Goal: Transaction & Acquisition: Purchase product/service

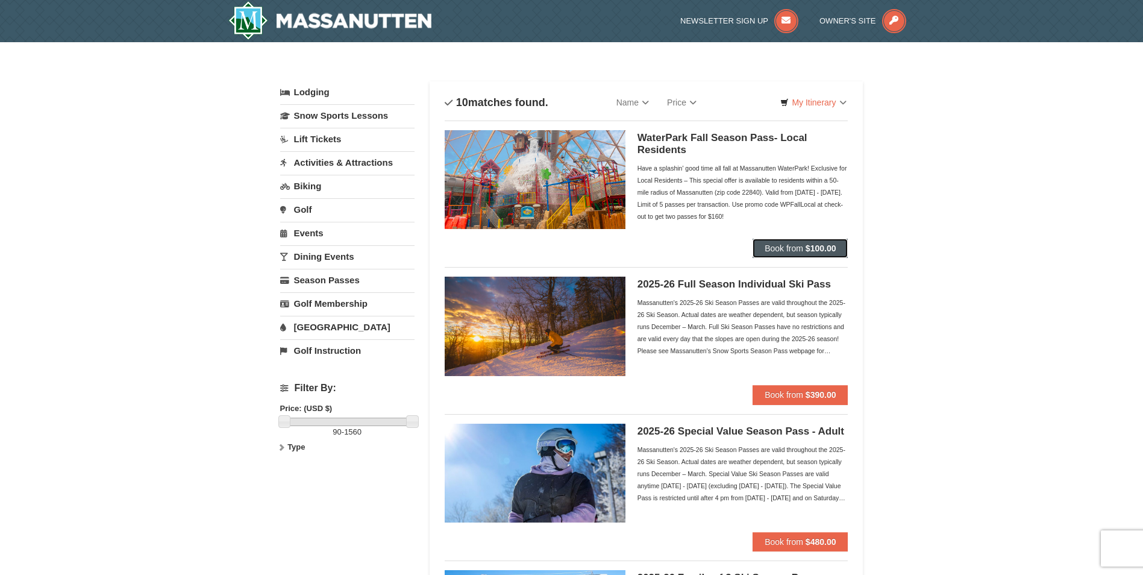
click at [787, 240] on button "Book from $100.00" at bounding box center [800, 248] width 95 height 19
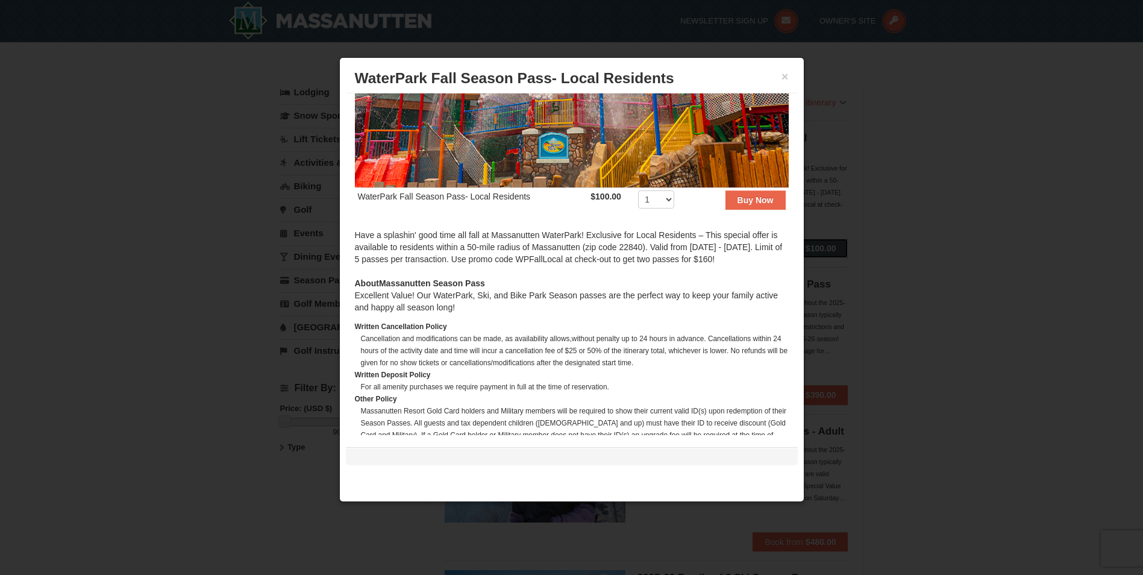
scroll to position [90, 0]
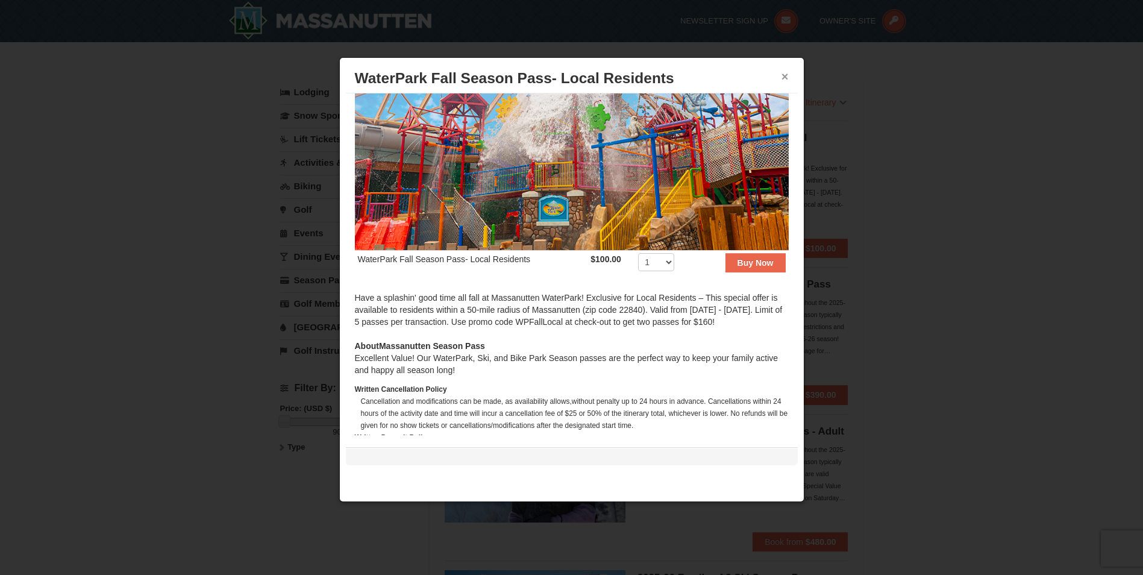
click at [787, 78] on button "×" at bounding box center [785, 77] width 7 height 12
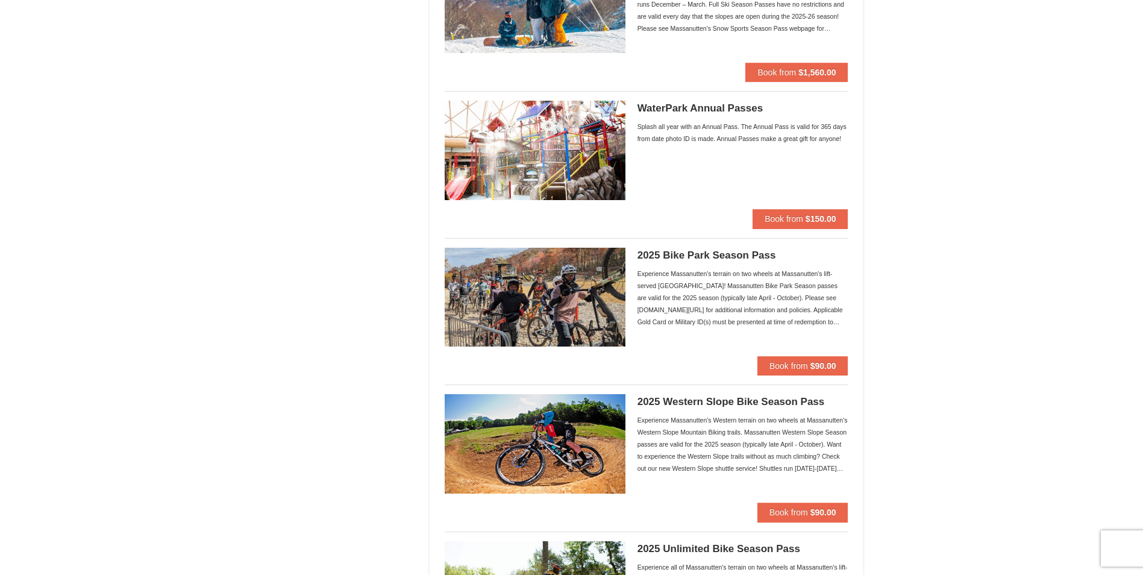
scroll to position [904, 0]
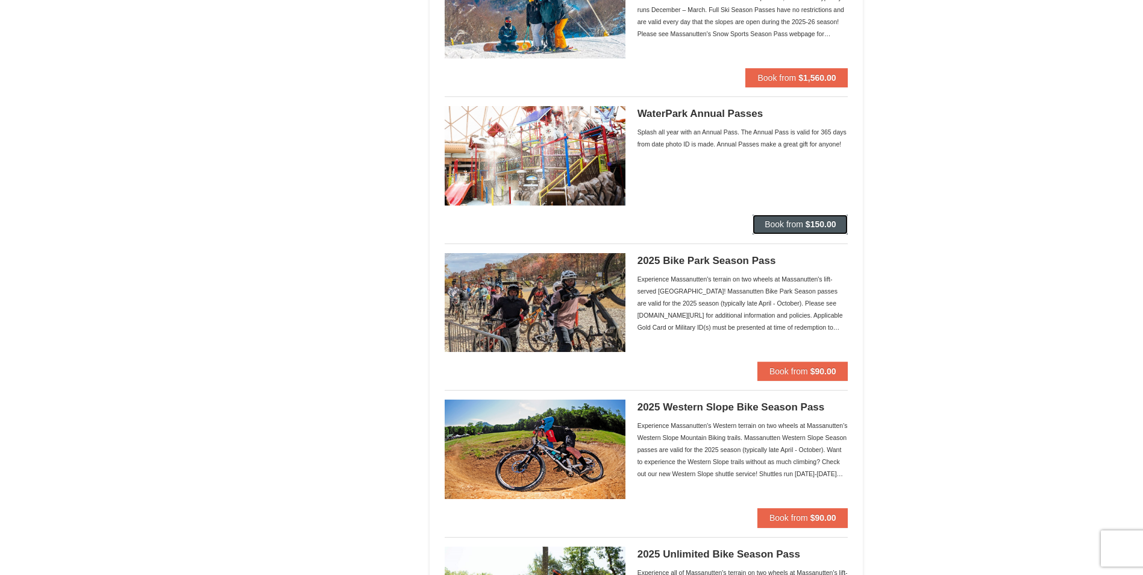
click at [773, 224] on span "Book from" at bounding box center [784, 224] width 39 height 10
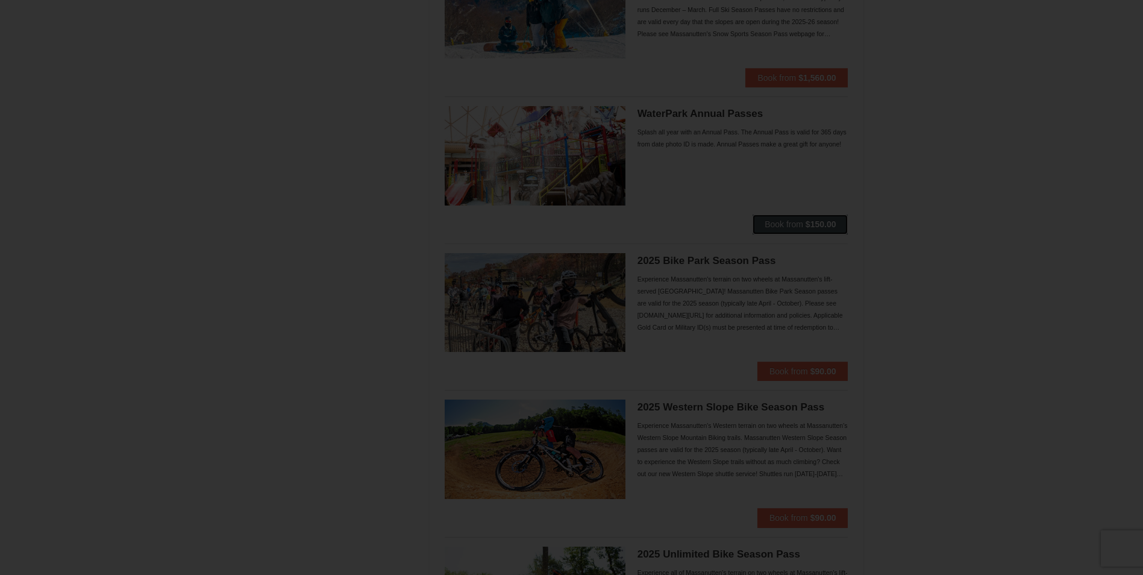
scroll to position [0, 0]
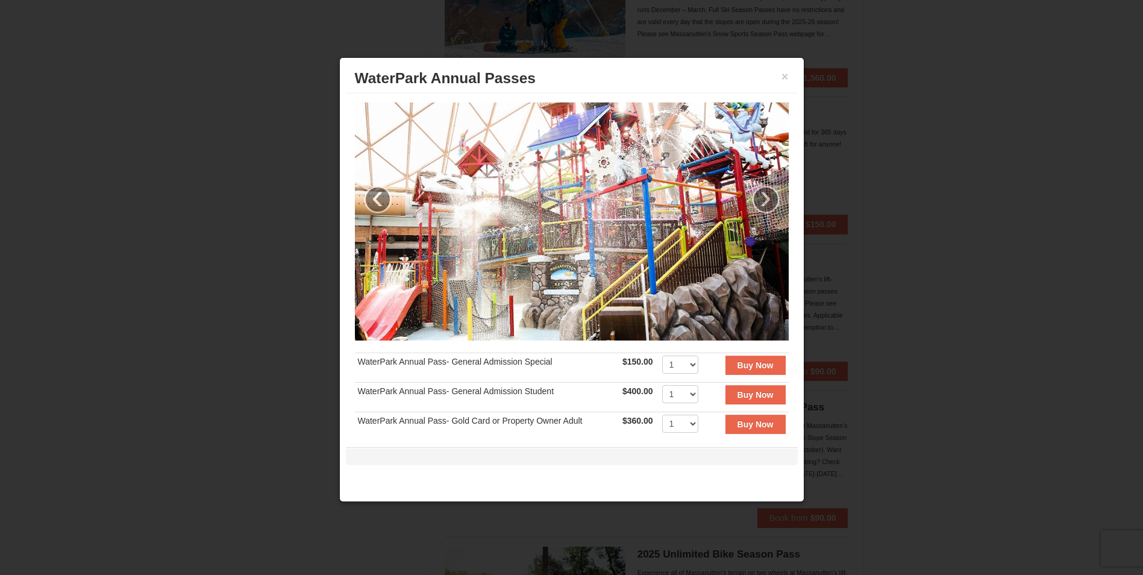
click at [780, 79] on h3 "WaterPark Annual Passes" at bounding box center [572, 78] width 434 height 18
click at [782, 77] on button "×" at bounding box center [785, 77] width 7 height 12
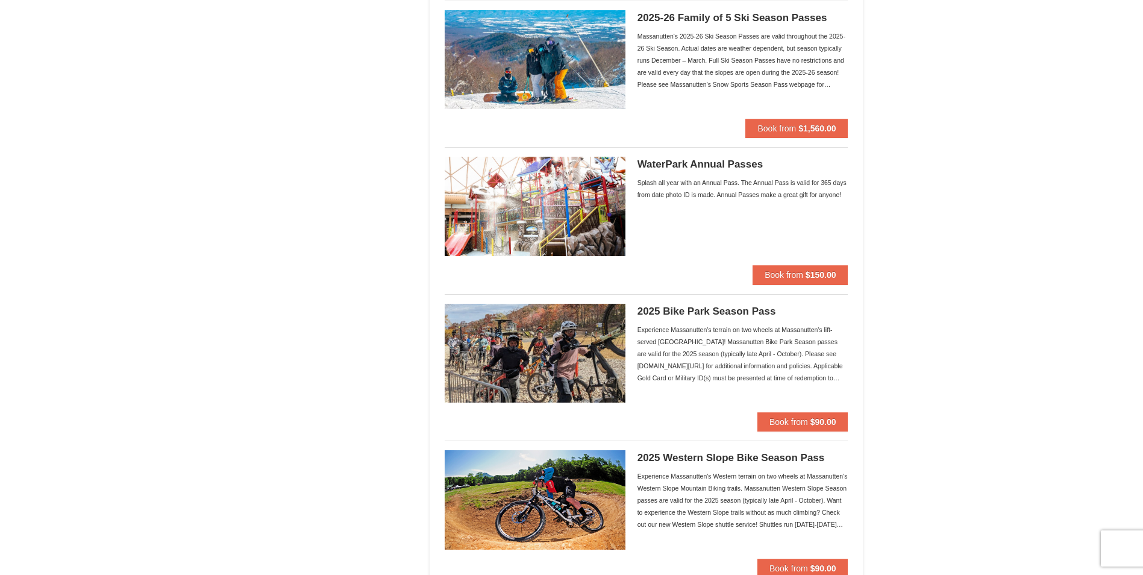
scroll to position [805, 0]
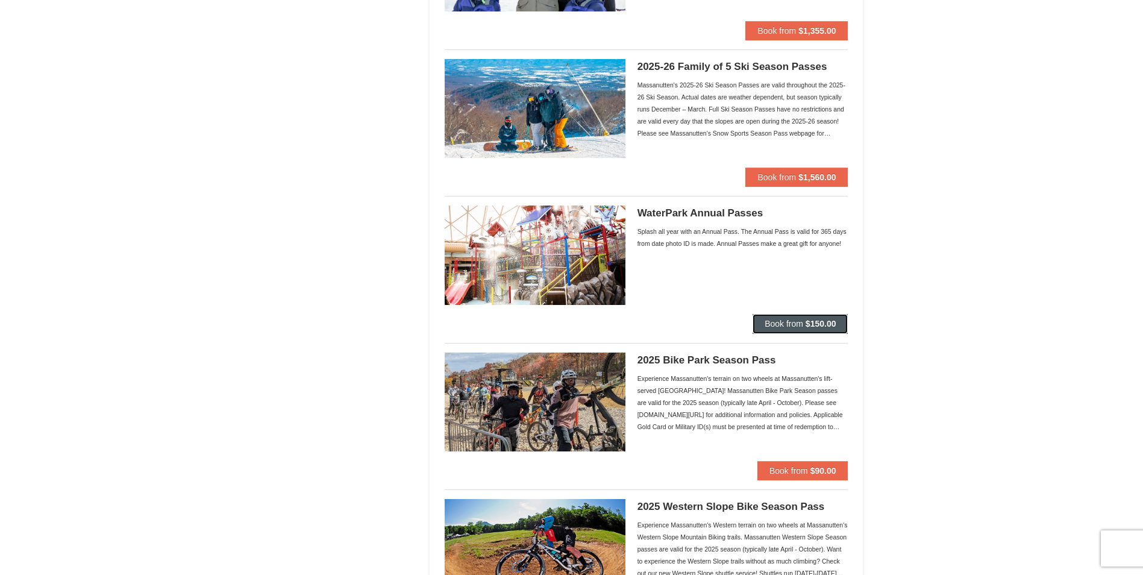
click at [765, 324] on span "Book from" at bounding box center [784, 324] width 39 height 10
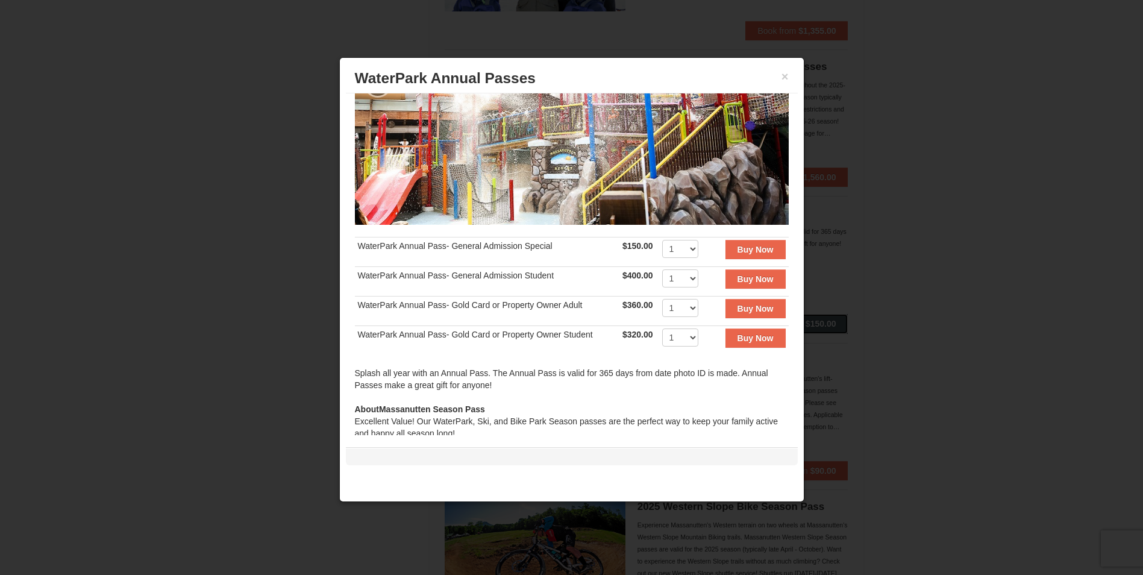
scroll to position [121, 0]
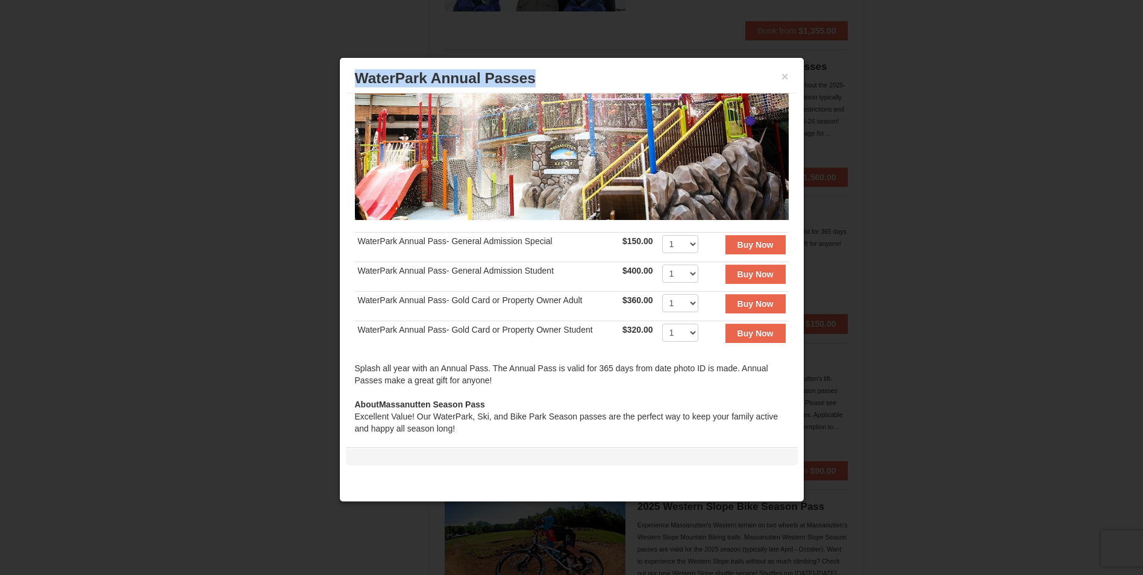
drag, startPoint x: 360, startPoint y: 73, endPoint x: 594, endPoint y: 89, distance: 235.0
click at [594, 89] on div "× WaterPark Annual Passes" at bounding box center [572, 79] width 452 height 30
drag, startPoint x: 594, startPoint y: 89, endPoint x: 467, endPoint y: 68, distance: 129.4
copy h3 "WaterPark Annual Passes"
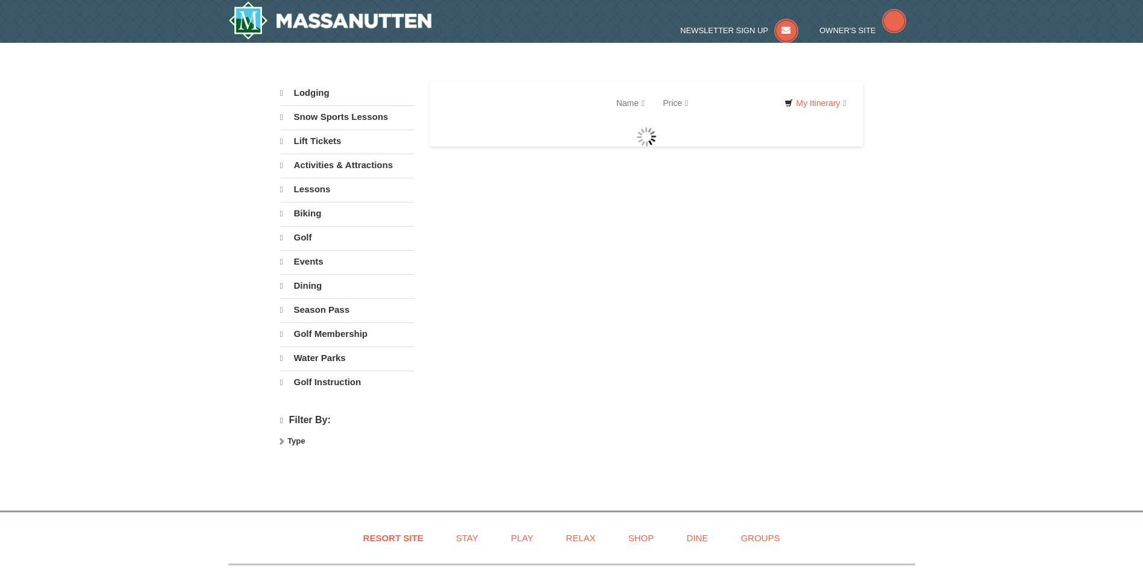
select select "9"
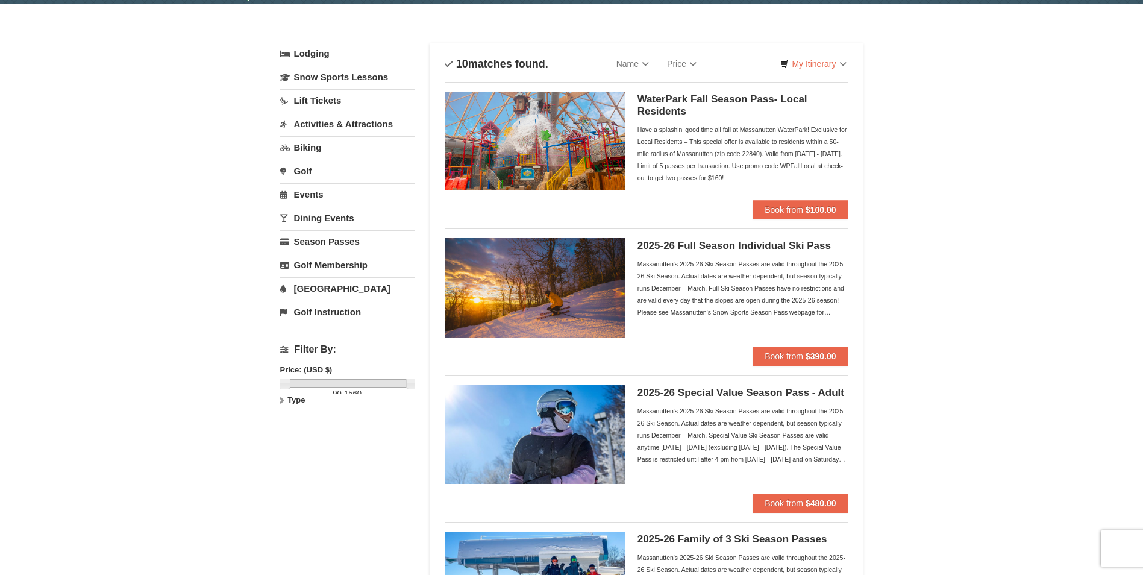
scroll to position [60, 0]
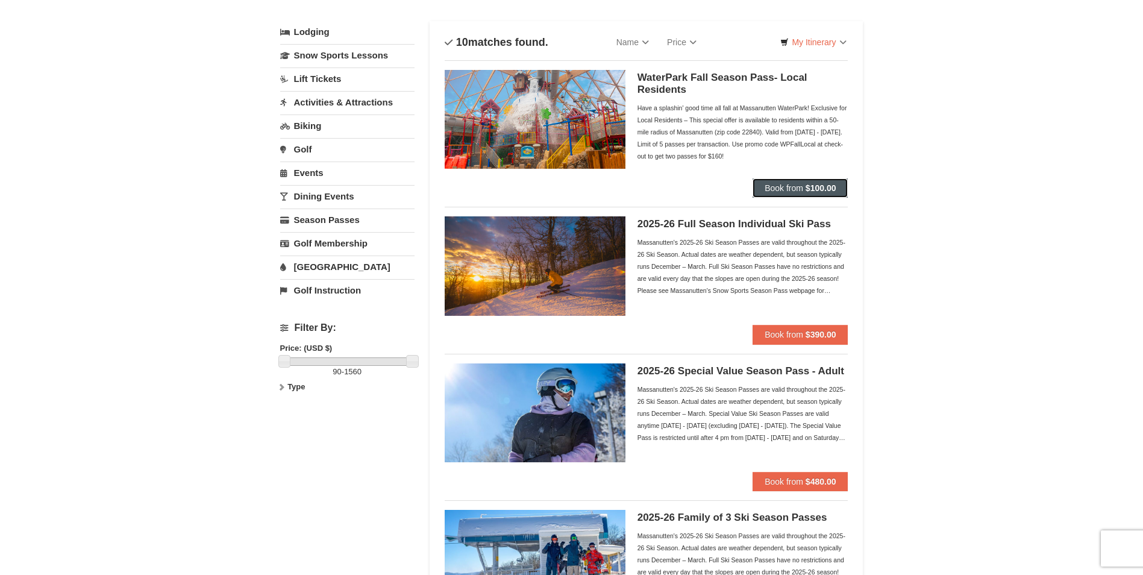
click at [774, 191] on span "Book from" at bounding box center [784, 188] width 39 height 10
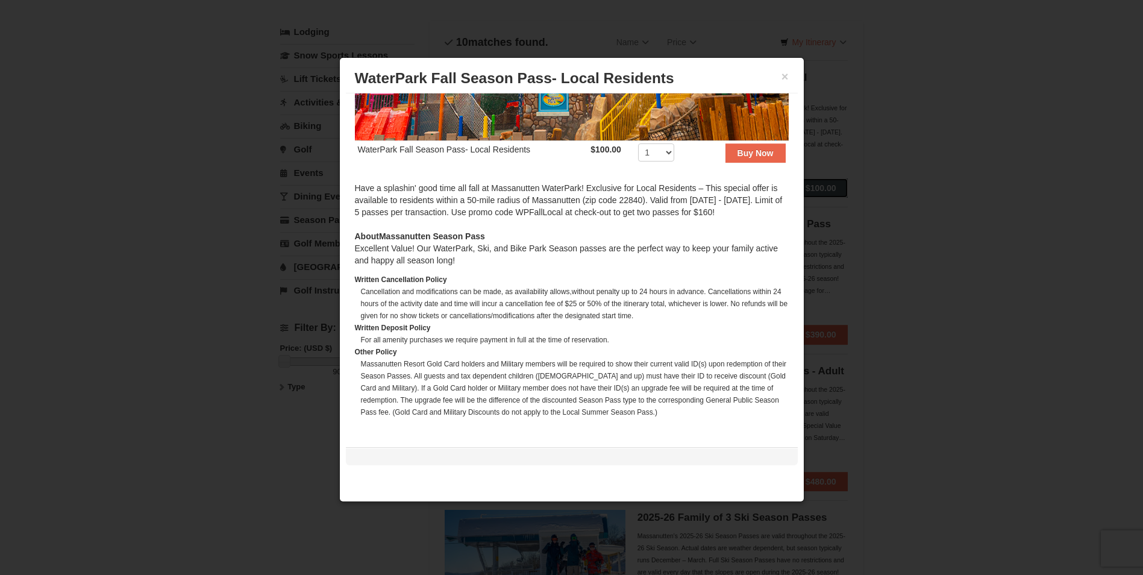
scroll to position [211, 0]
